Goal: Find specific page/section: Find specific page/section

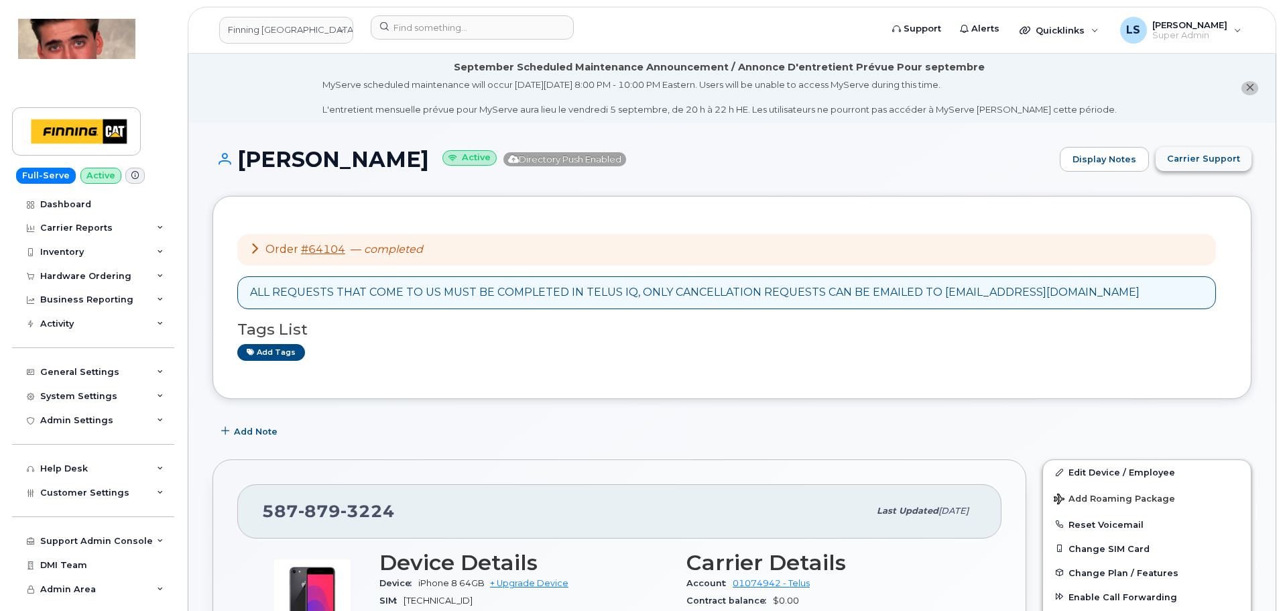
click at [1199, 158] on span "Carrier Support" at bounding box center [1203, 158] width 73 height 13
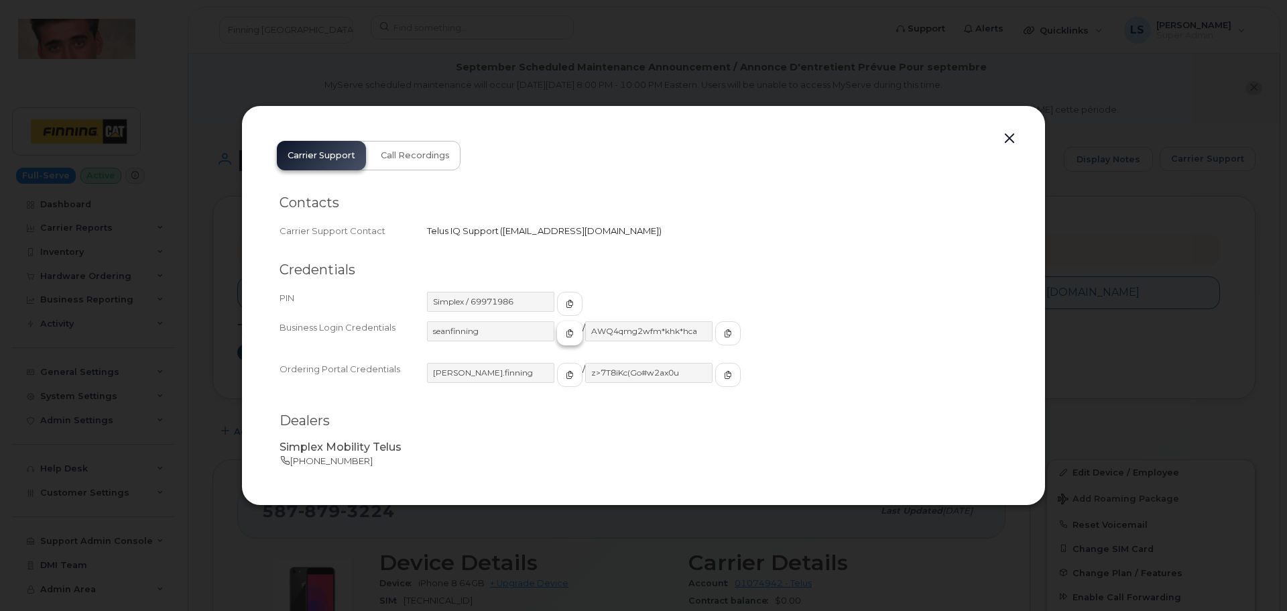
click at [566, 334] on icon "button" at bounding box center [570, 333] width 8 height 8
click at [724, 331] on icon "button" at bounding box center [728, 333] width 8 height 8
click at [1017, 137] on button "button" at bounding box center [1009, 138] width 20 height 19
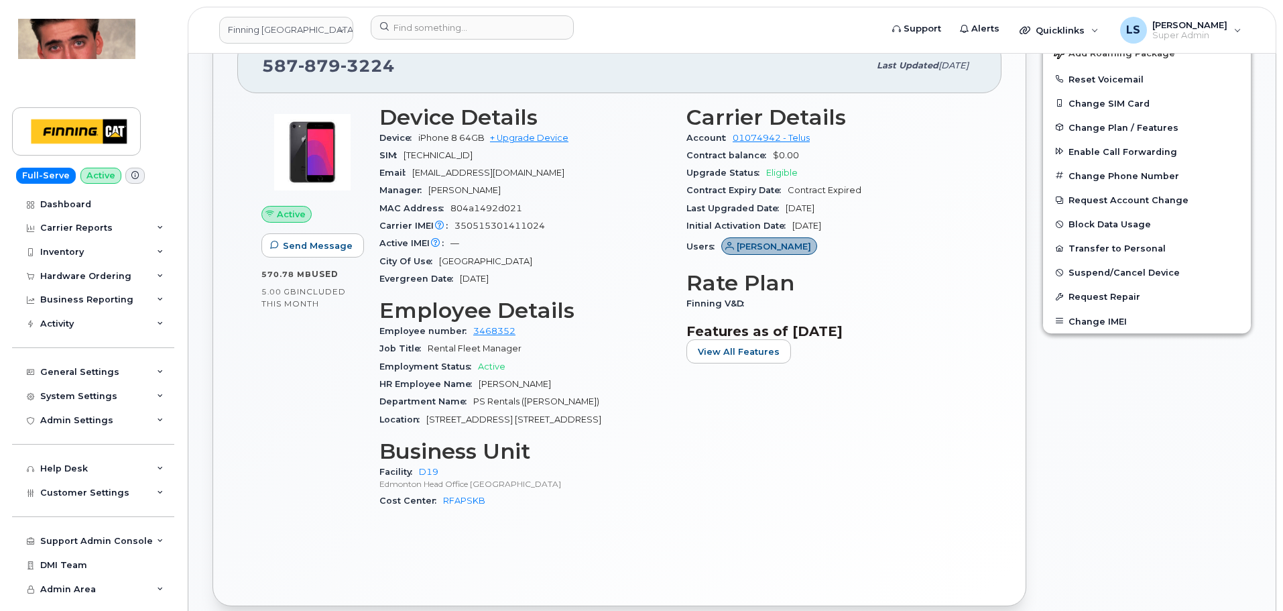
scroll to position [402, 0]
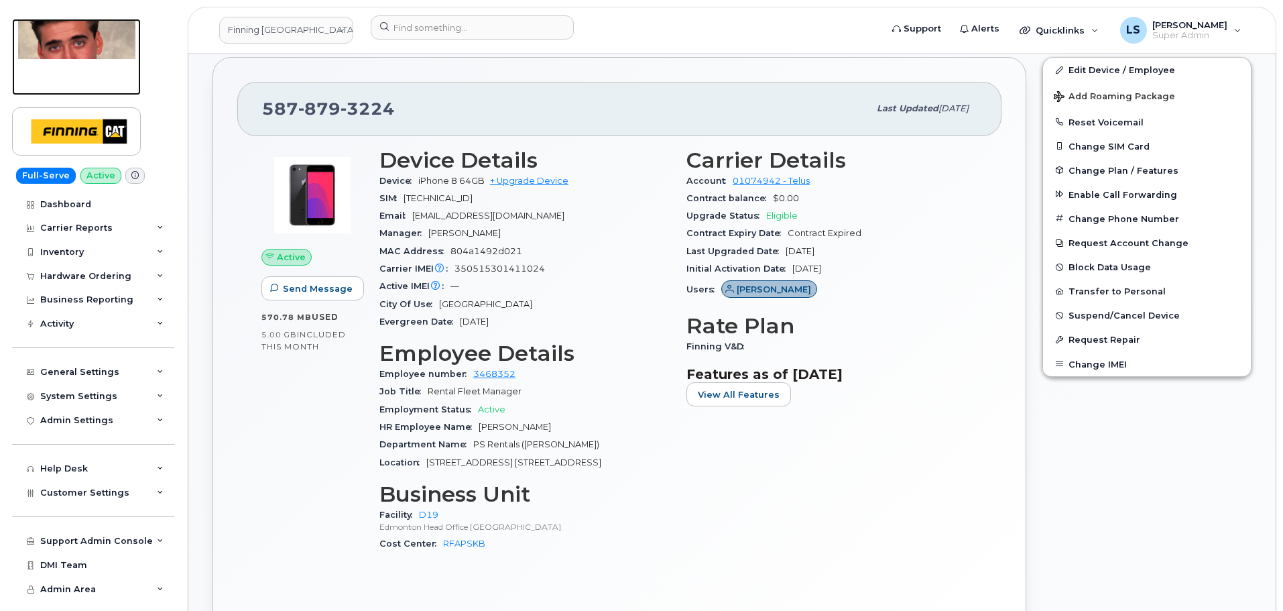
drag, startPoint x: 110, startPoint y: 40, endPoint x: 125, endPoint y: 48, distance: 17.1
click at [110, 40] on img at bounding box center [76, 39] width 117 height 40
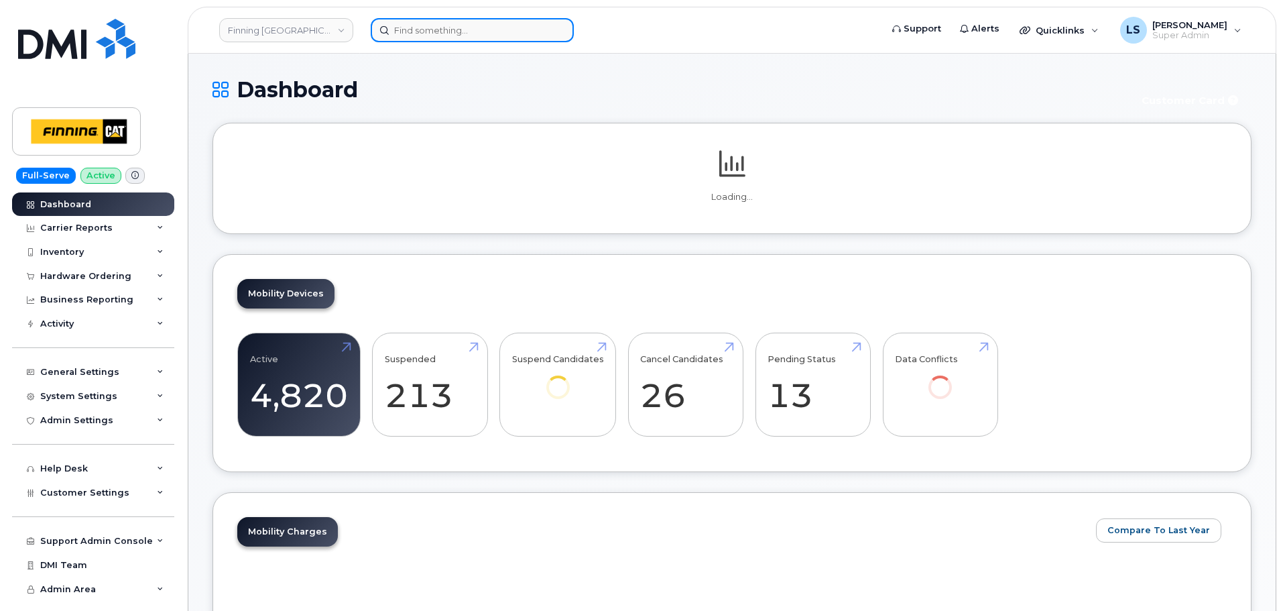
click at [446, 39] on input at bounding box center [472, 30] width 203 height 24
click at [446, 36] on input at bounding box center [472, 30] width 203 height 24
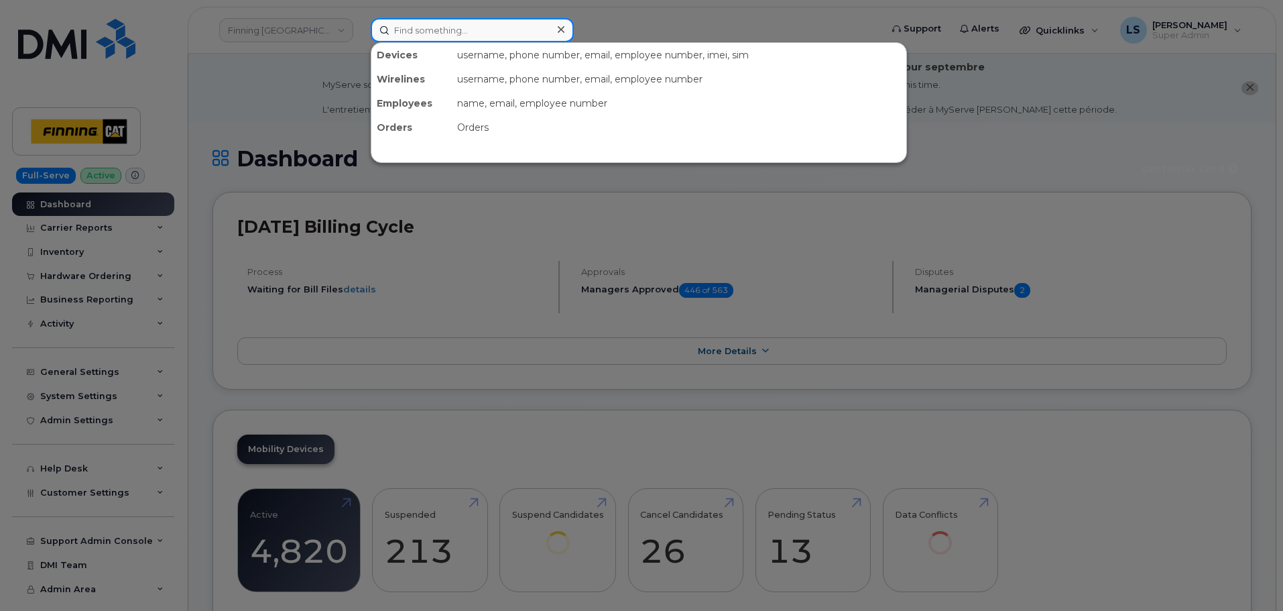
click at [434, 36] on input at bounding box center [472, 30] width 203 height 24
paste input "S: EU called in to get phone activated A: Eu needs to get through initial set u…"
type input "S: EU called in to get phone activated A: Eu needs to get through initial set u…"
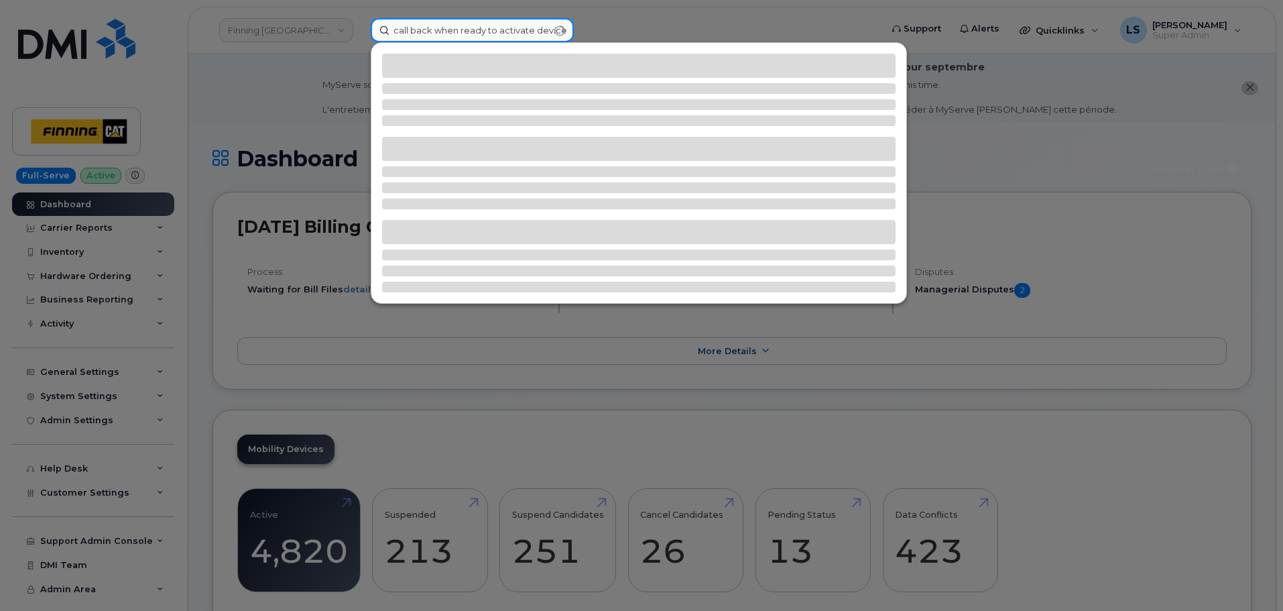
click at [481, 41] on input "S: EU called in to get phone activated A: Eu needs to get through initial set u…" at bounding box center [472, 30] width 203 height 24
click at [481, 36] on input "S: EU called in to get phone activated A: Eu needs to get through initial set u…" at bounding box center [472, 30] width 203 height 24
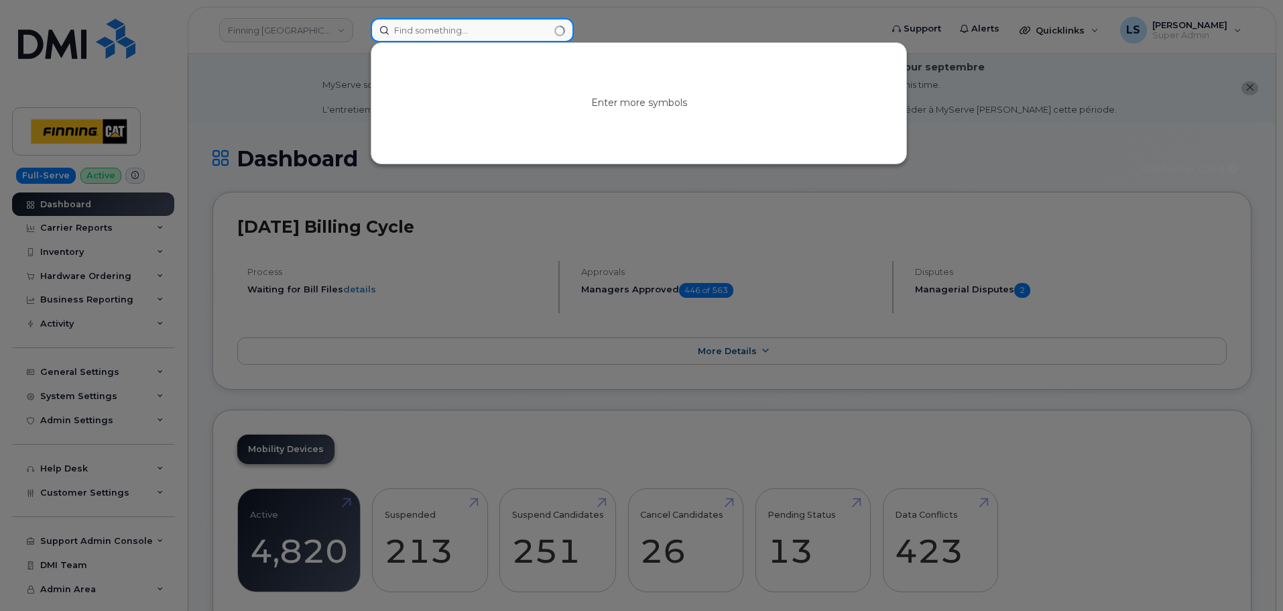
paste input "[PERSON_NAME]"
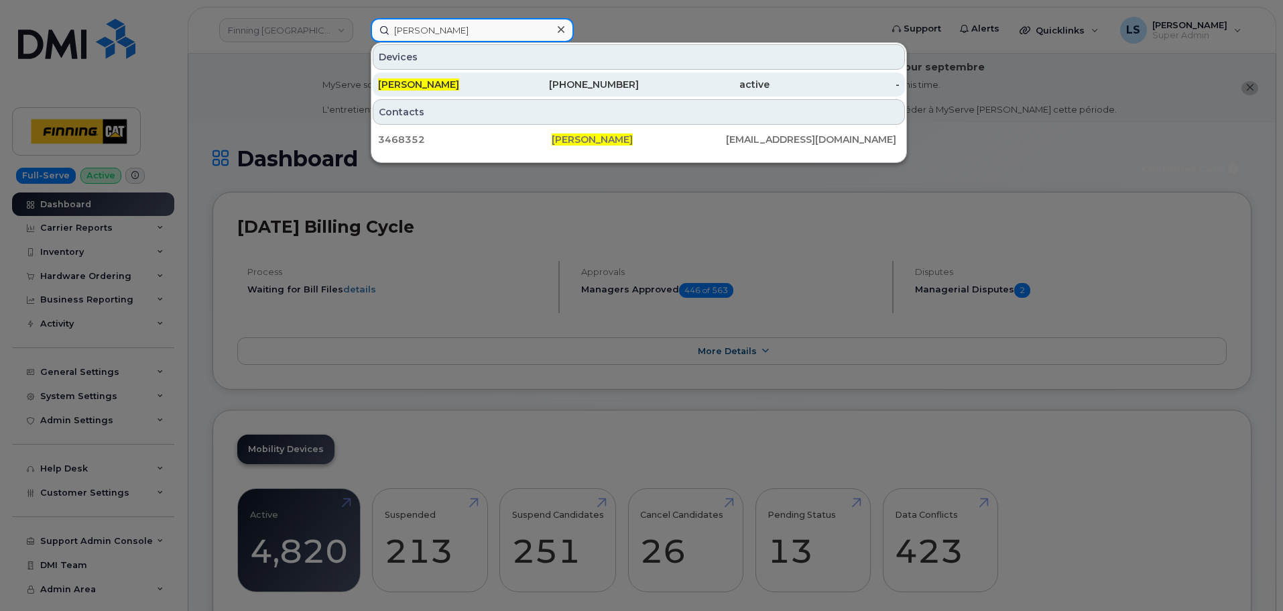
type input "[PERSON_NAME]"
click at [501, 87] on div "[PERSON_NAME]" at bounding box center [443, 84] width 131 height 13
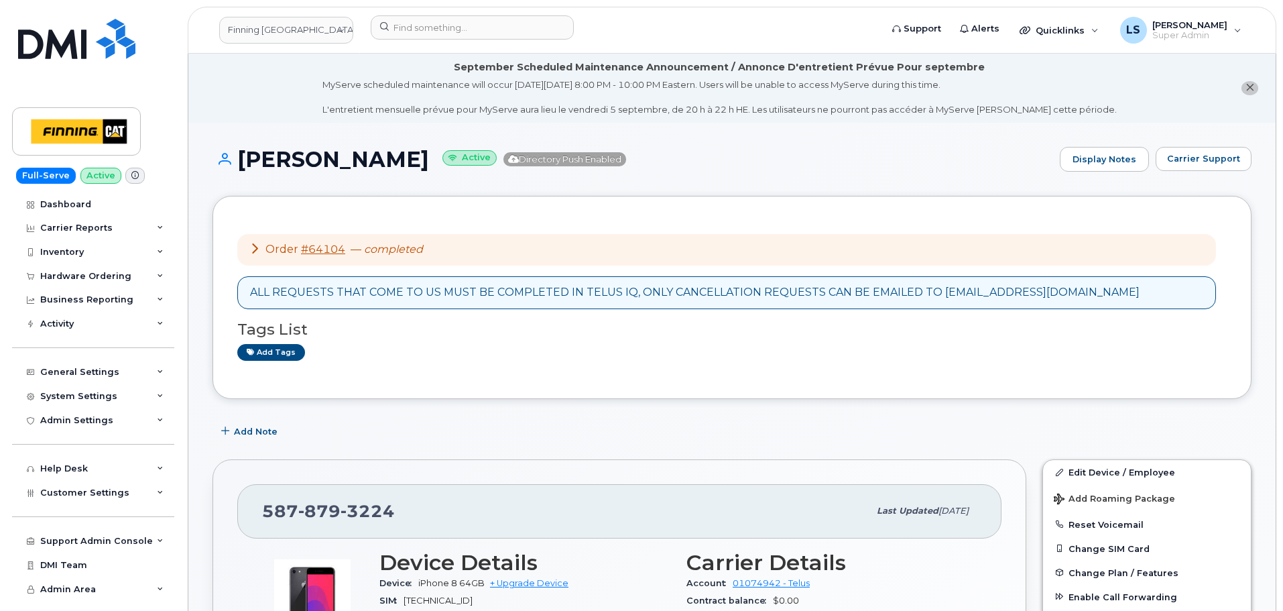
click at [541, 160] on span "Directory Push Enabled" at bounding box center [564, 159] width 123 height 14
click at [515, 156] on span "Directory Push Enabled" at bounding box center [564, 159] width 123 height 14
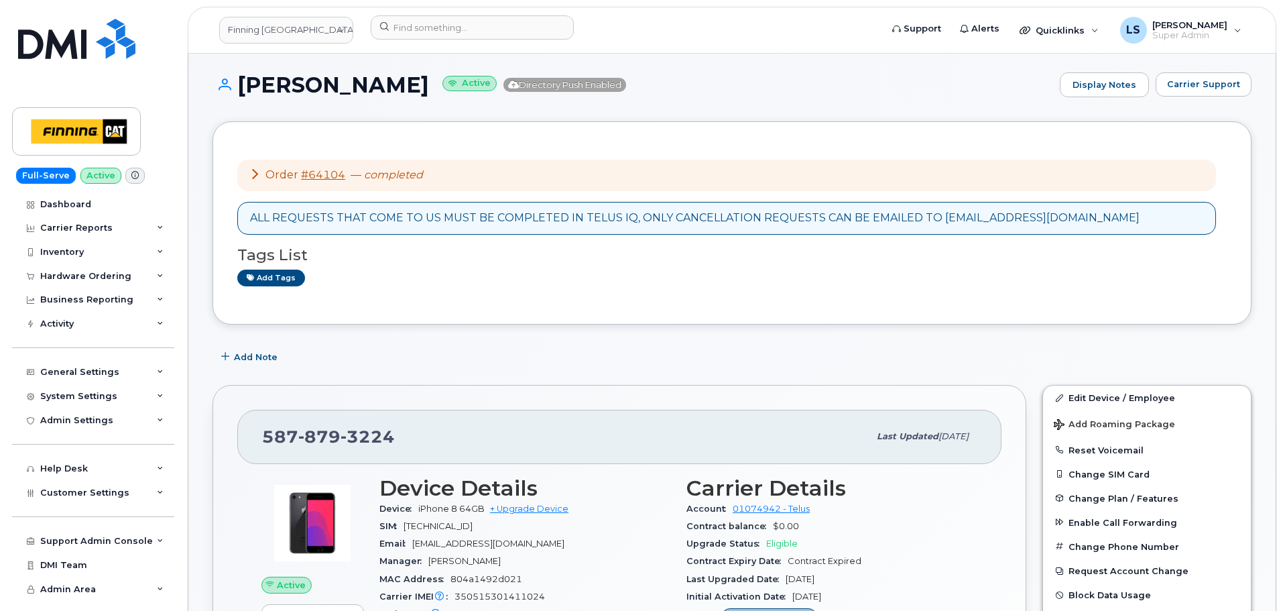
scroll to position [335, 0]
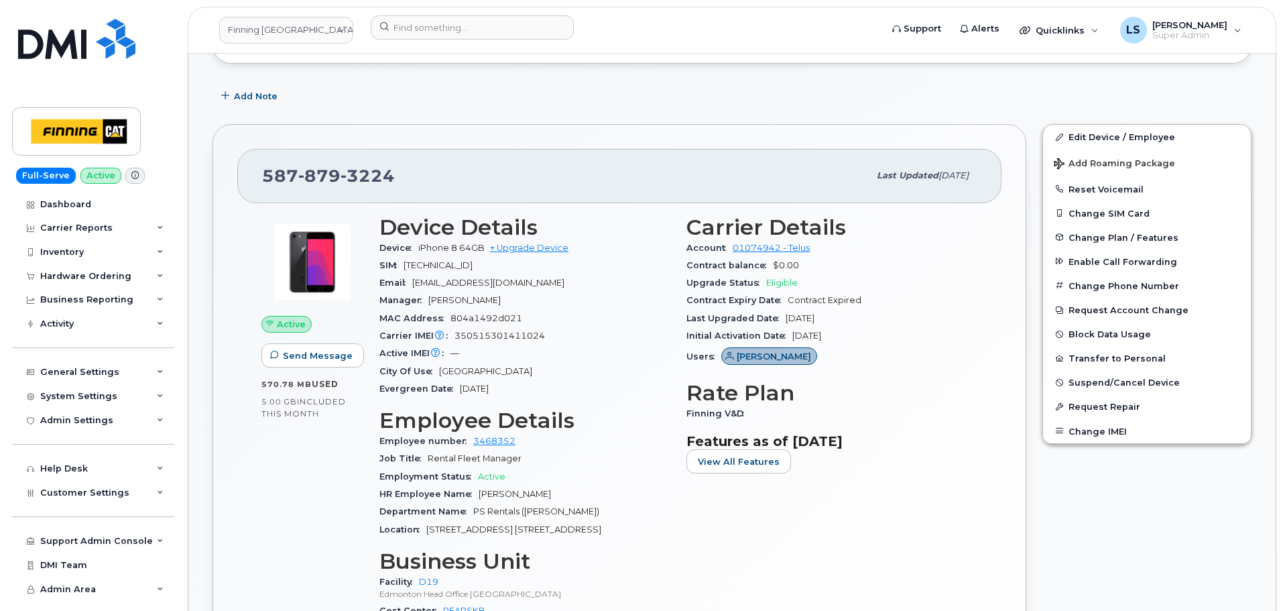
click at [440, 246] on span "iPhone 8 64GB" at bounding box center [451, 248] width 66 height 10
click at [453, 178] on div "587 879 3224" at bounding box center [565, 176] width 607 height 28
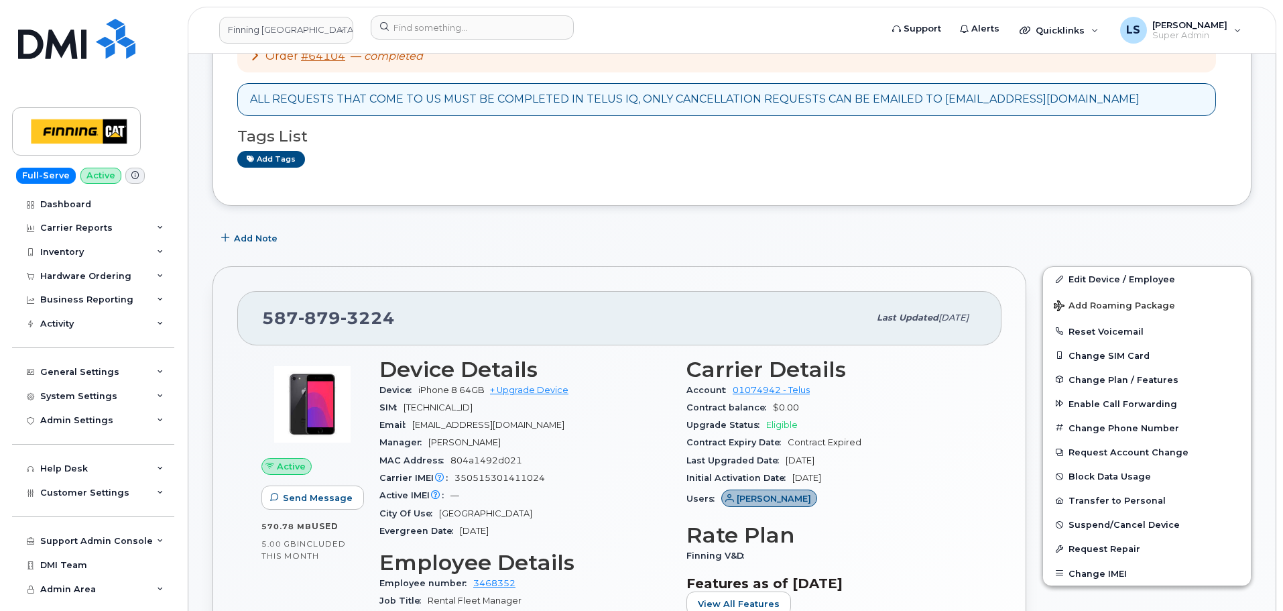
scroll to position [402, 0]
